Goal: Find specific page/section: Find specific page/section

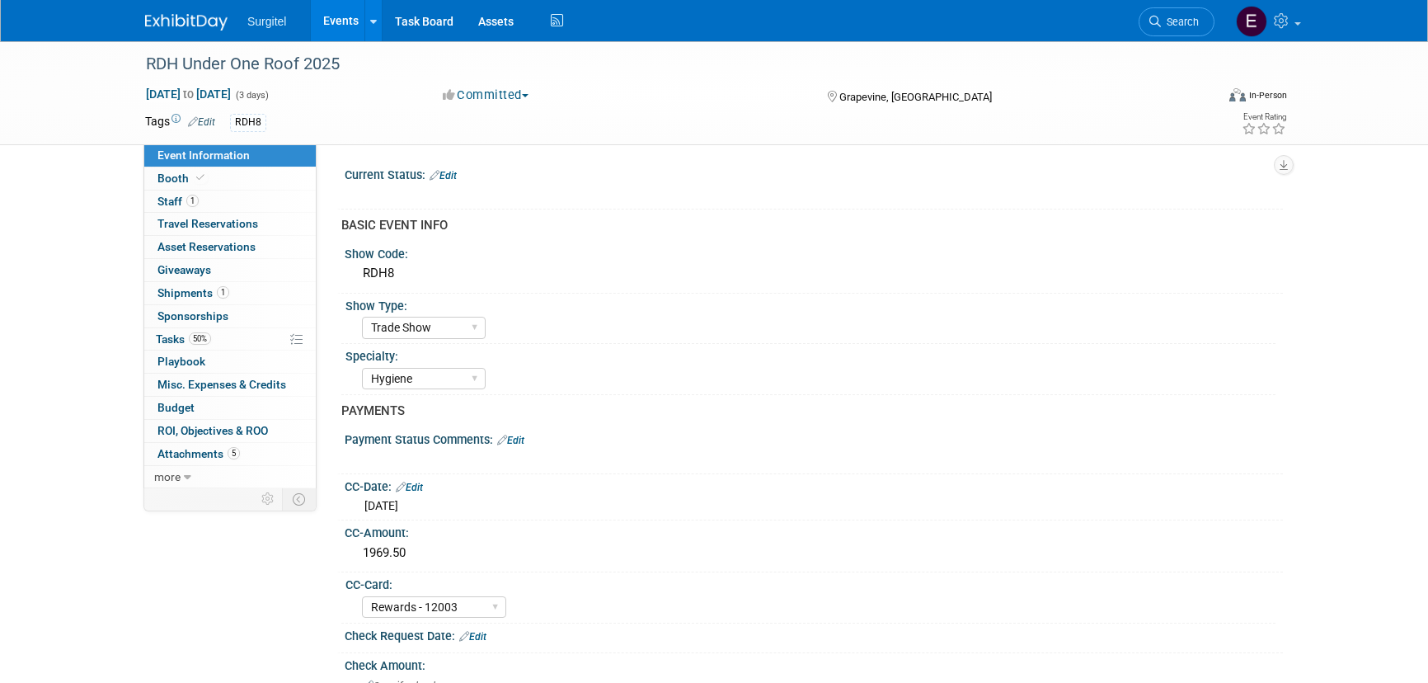
select select "Trade Show"
select select "Hygiene"
select select "Rewards - 12003"
select select "No"
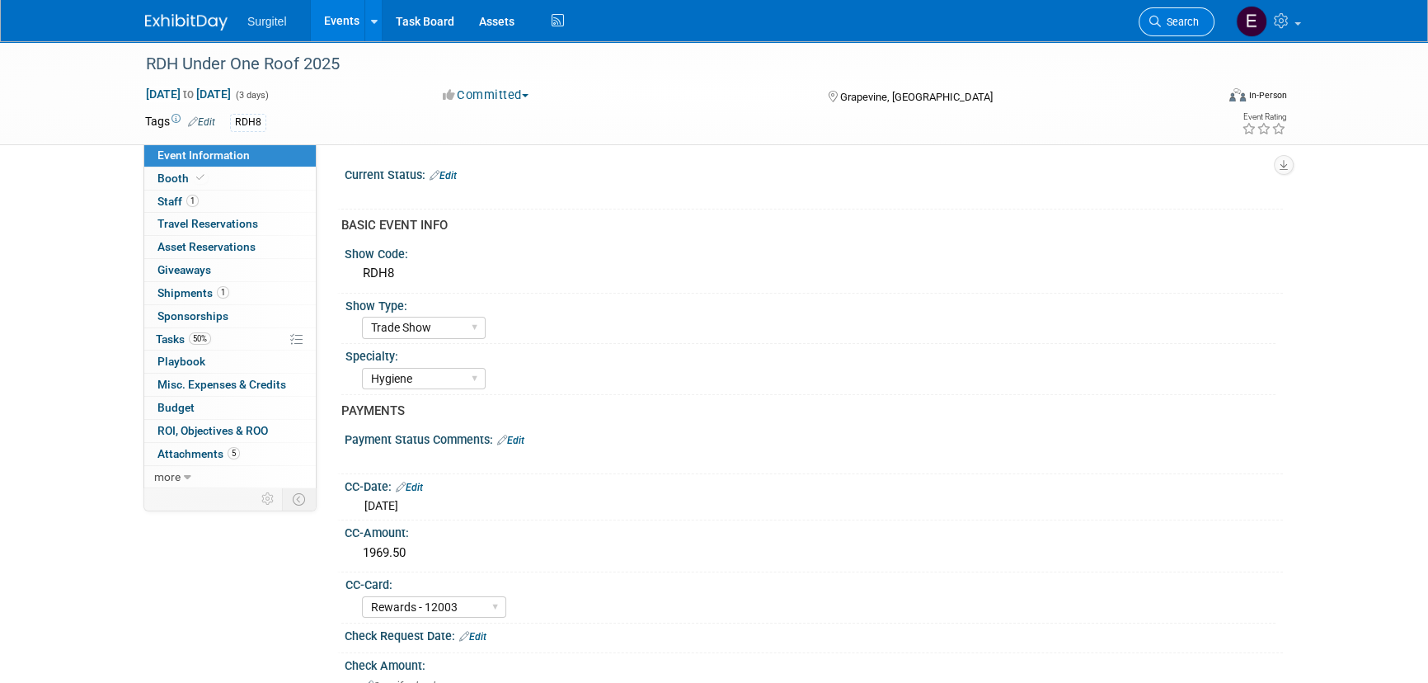
click at [1170, 21] on span "Search" at bounding box center [1180, 22] width 38 height 12
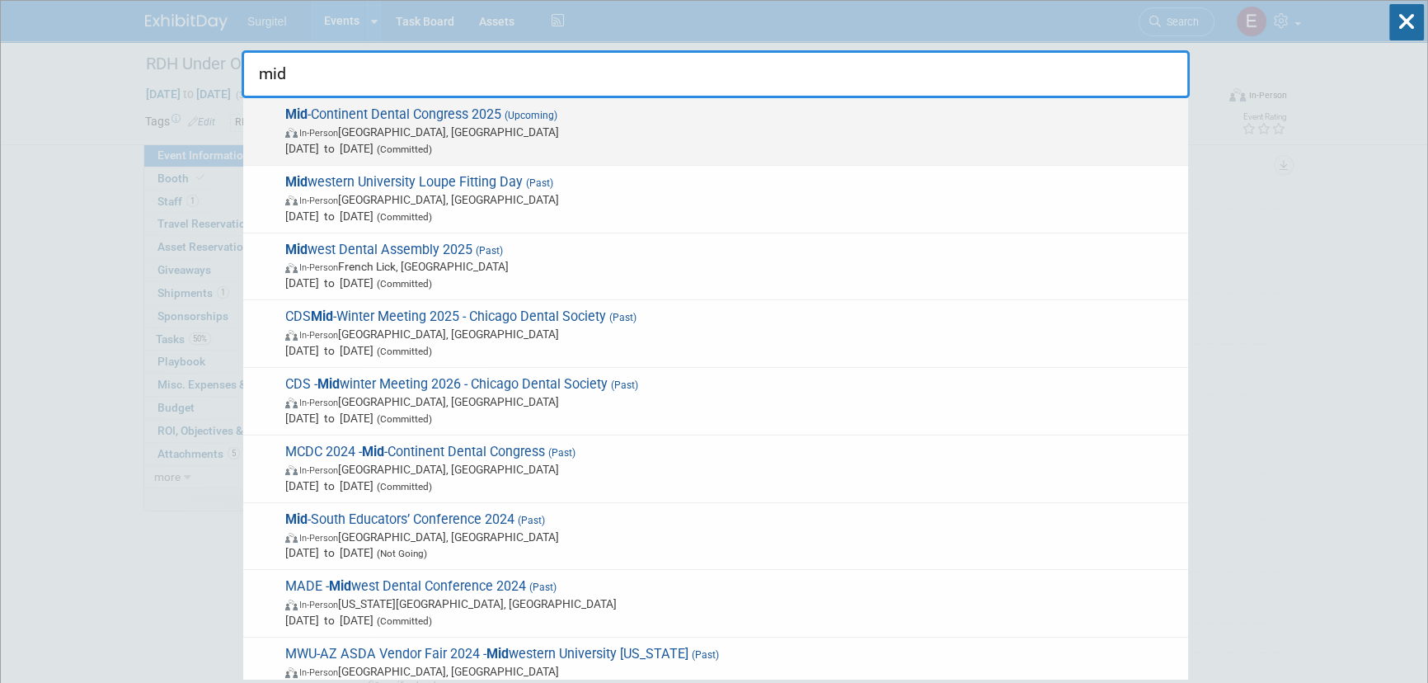
type input "mid"
click at [492, 121] on span "Mid -Continent Dental Congress 2025 (Upcoming) In-Person [GEOGRAPHIC_DATA][PERS…" at bounding box center [730, 131] width 900 height 50
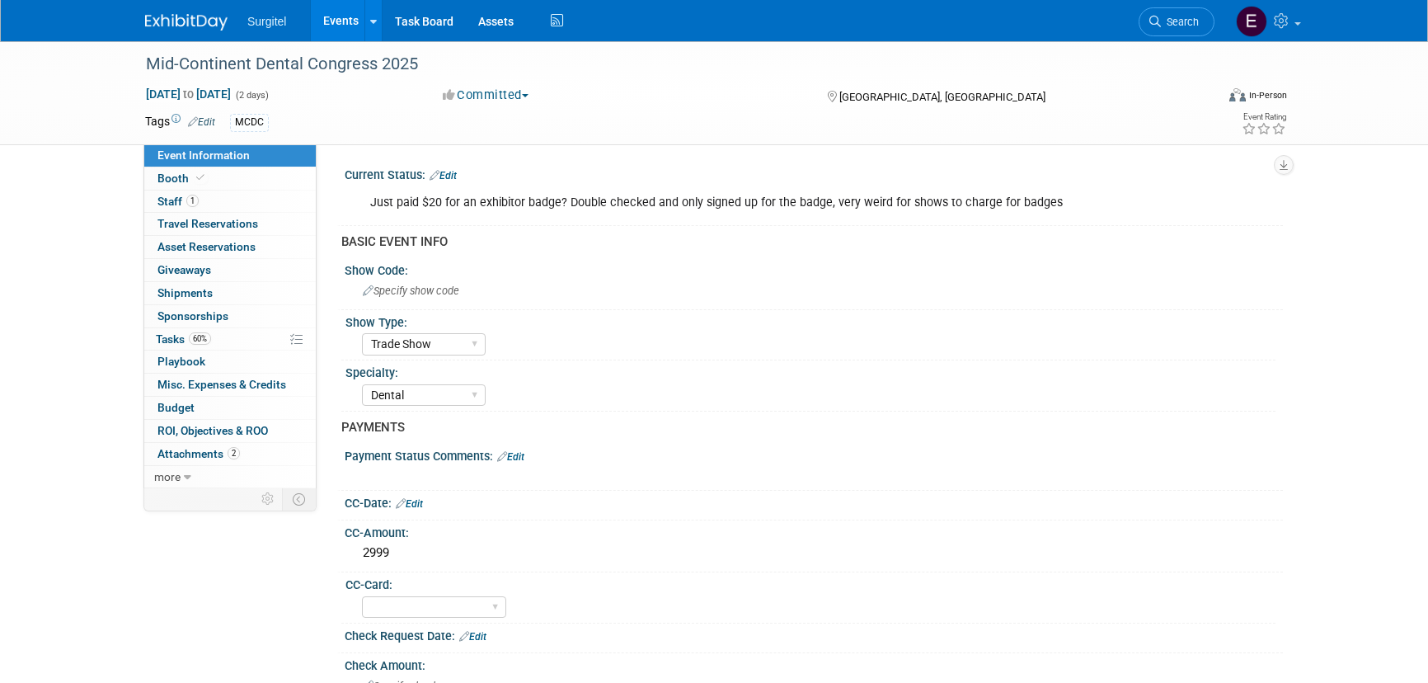
select select "Trade Show"
select select "Dental"
select select "No"
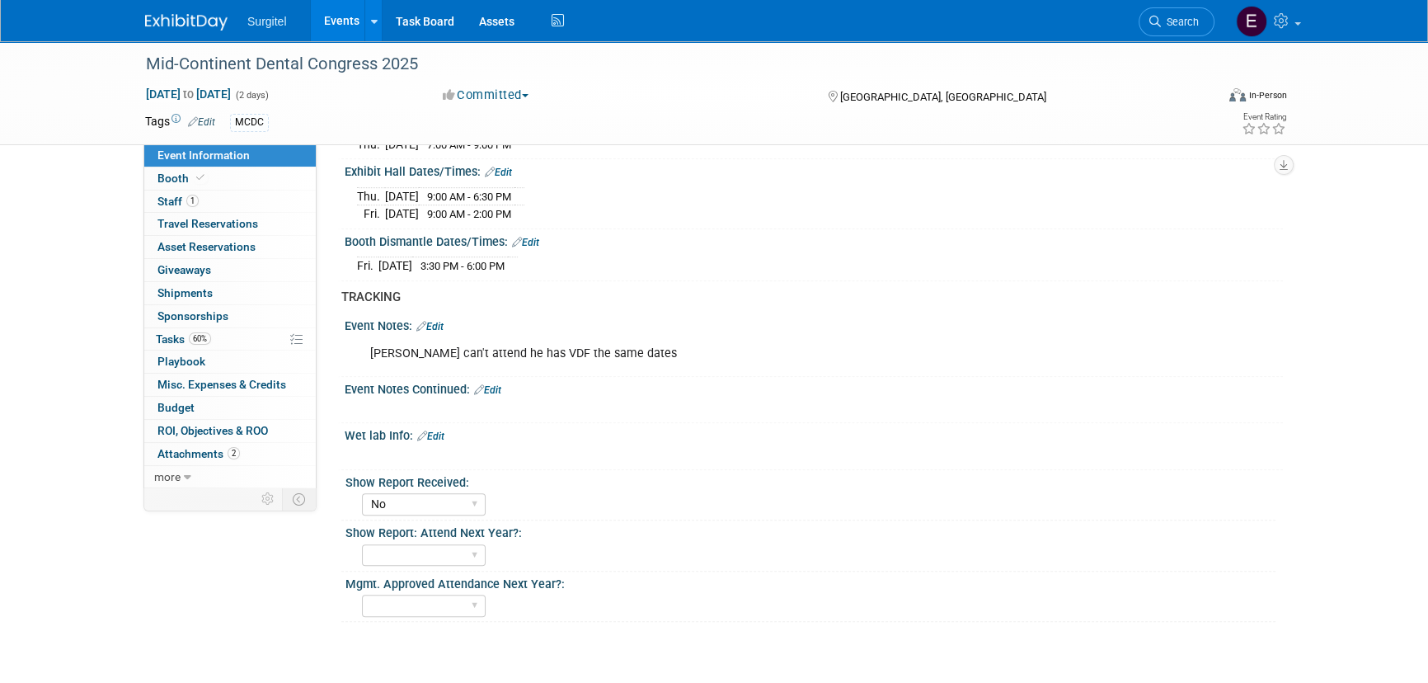
scroll to position [947, 0]
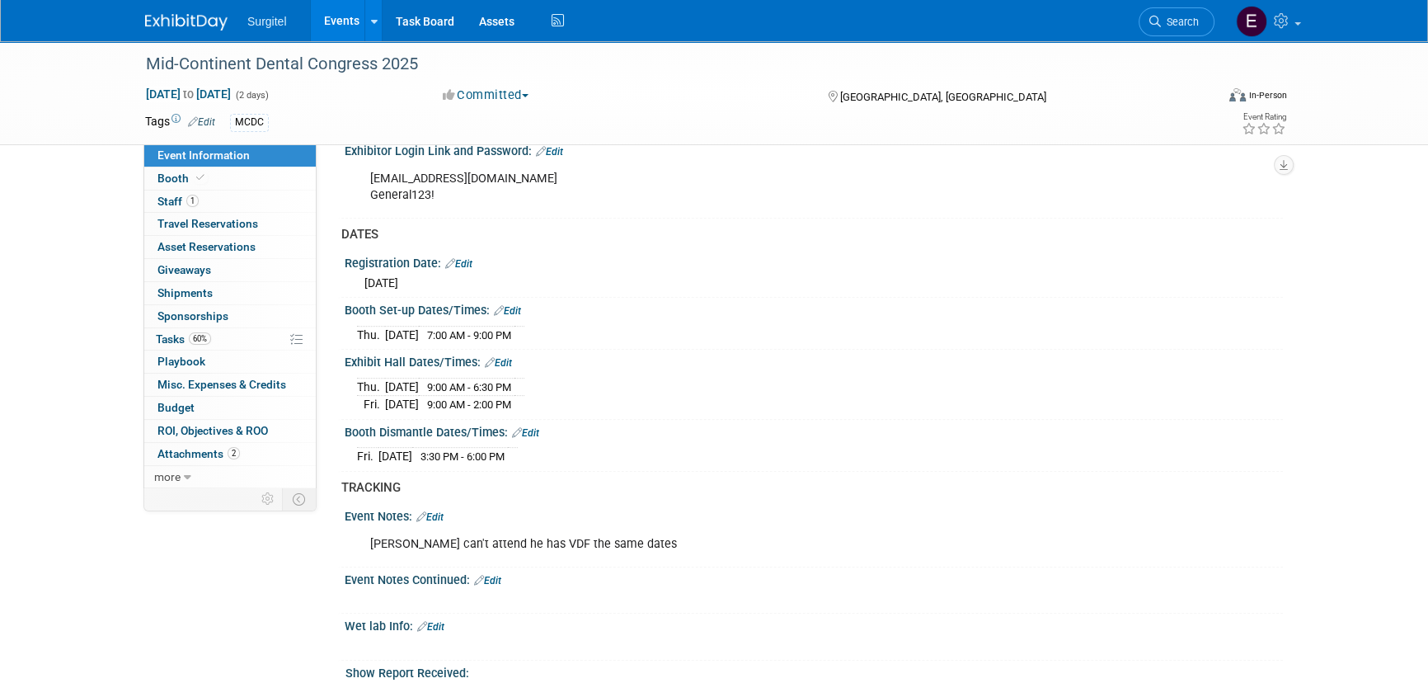
click at [333, 23] on link "Events" at bounding box center [341, 20] width 60 height 41
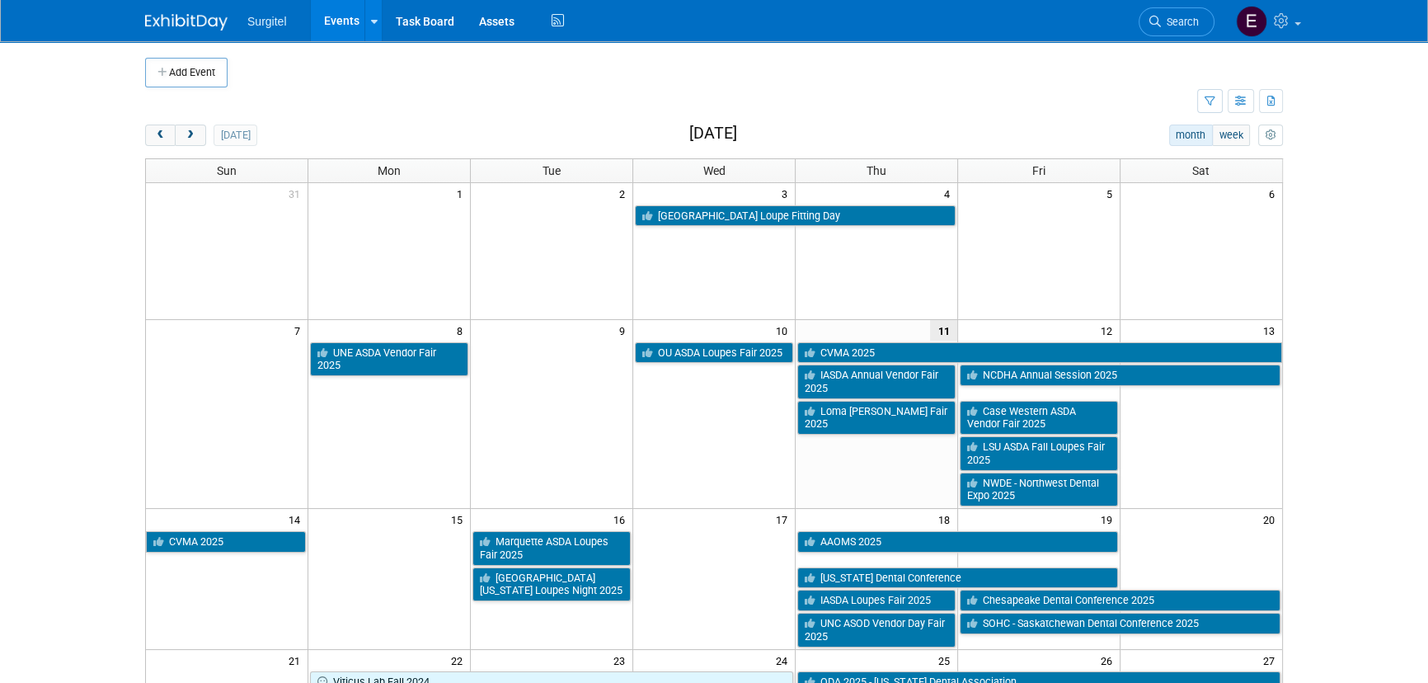
drag, startPoint x: 0, startPoint y: 0, endPoint x: 329, endPoint y: 16, distance: 329.4
click at [333, 21] on link "Events" at bounding box center [341, 20] width 60 height 41
